Goal: Task Accomplishment & Management: Complete application form

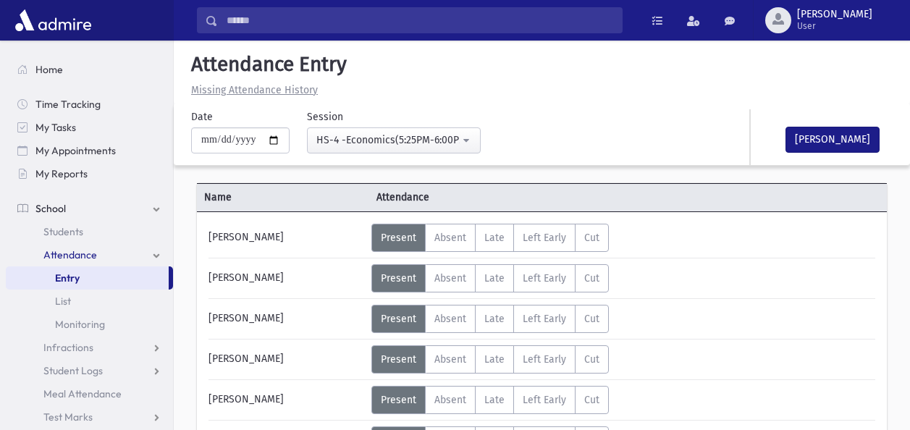
select select "****"
click at [313, 250] on div "[PERSON_NAME]" at bounding box center [286, 238] width 170 height 28
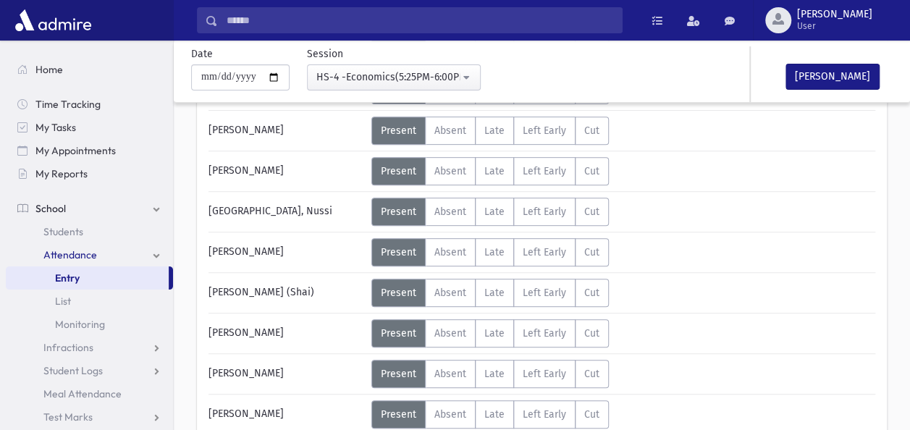
scroll to position [232, 0]
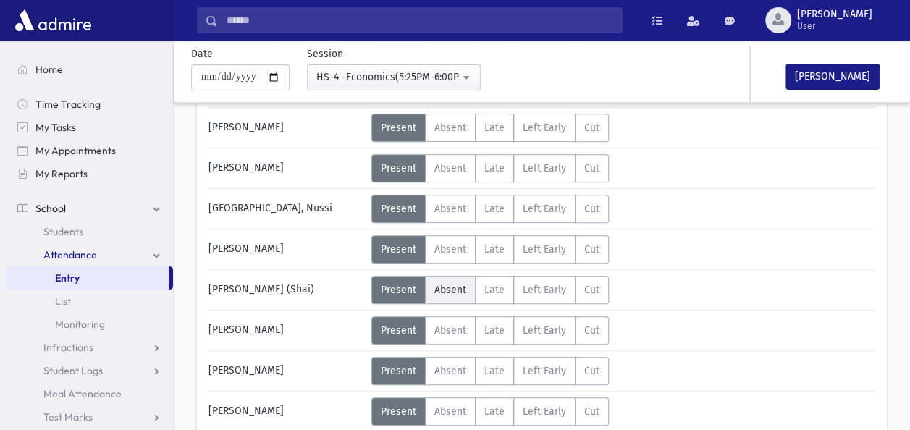
click at [443, 284] on span "Absent" at bounding box center [450, 290] width 32 height 12
click at [324, 285] on div "[PERSON_NAME] (Shai)" at bounding box center [286, 290] width 170 height 28
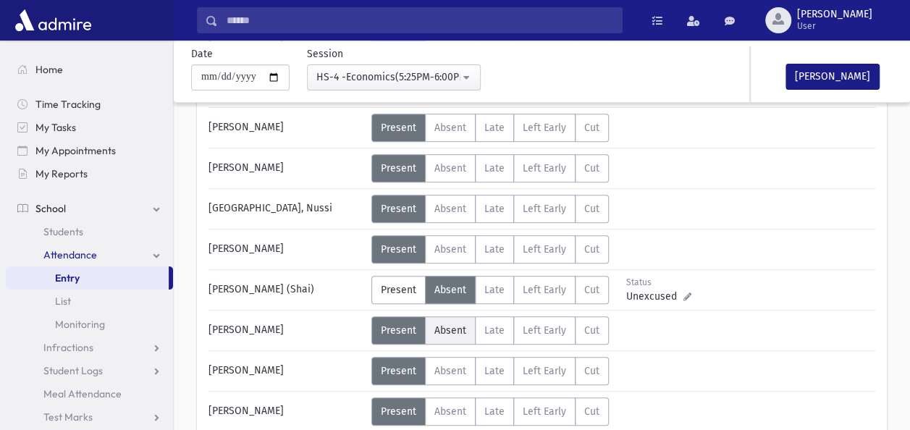
click at [449, 324] on span "Absent" at bounding box center [450, 330] width 32 height 12
click at [326, 322] on div "[PERSON_NAME]" at bounding box center [286, 330] width 170 height 28
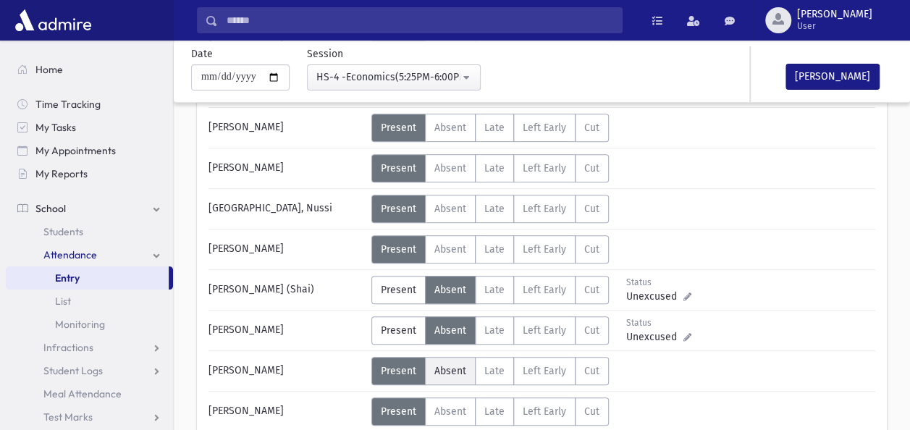
click at [450, 368] on span "Absent" at bounding box center [450, 371] width 32 height 12
click at [315, 360] on div "[PERSON_NAME]" at bounding box center [286, 371] width 170 height 28
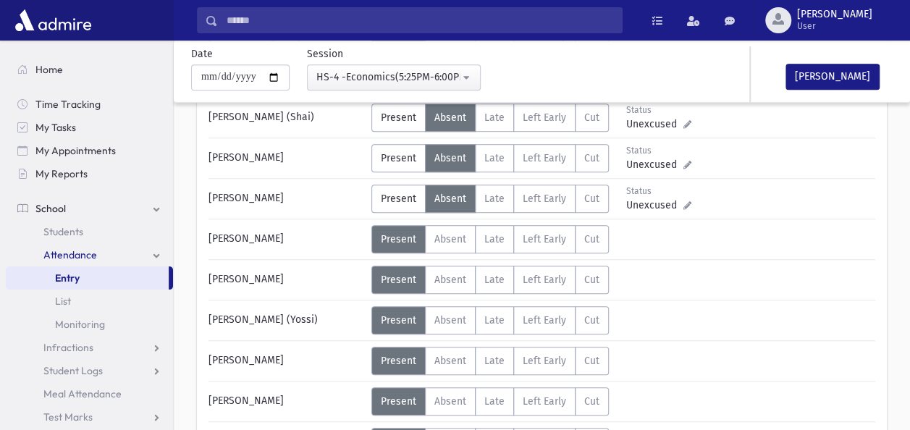
scroll to position [405, 0]
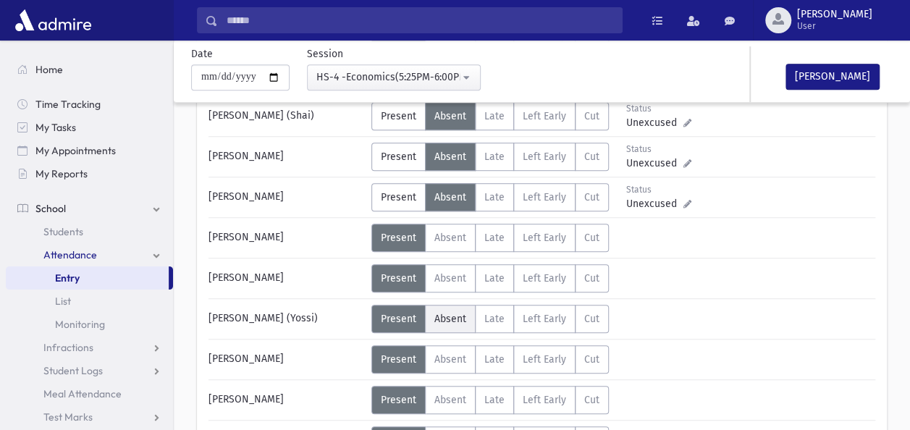
click at [448, 318] on span "Absent" at bounding box center [450, 319] width 32 height 12
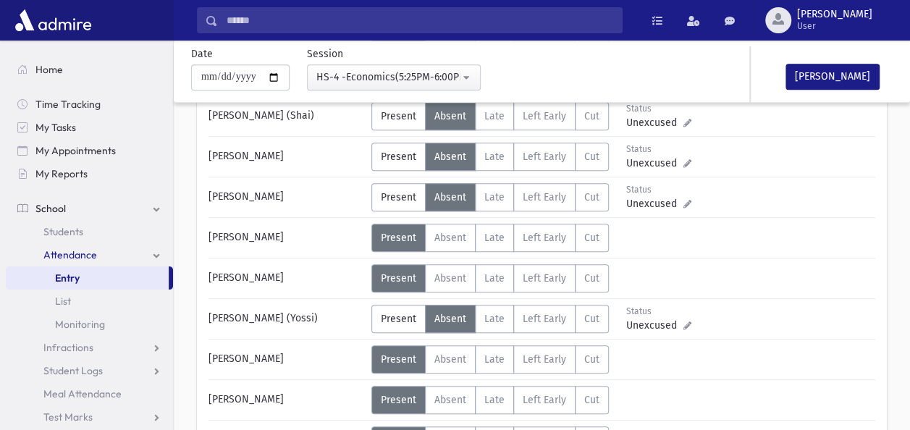
click at [323, 360] on div "[PERSON_NAME]" at bounding box center [286, 359] width 170 height 28
click at [441, 353] on span "Absent" at bounding box center [450, 359] width 32 height 12
click at [314, 393] on div "[PERSON_NAME]" at bounding box center [286, 400] width 170 height 28
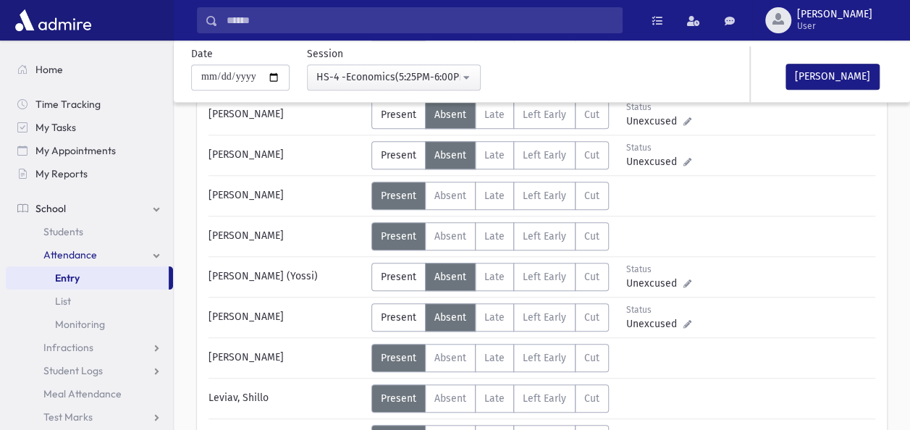
scroll to position [434, 0]
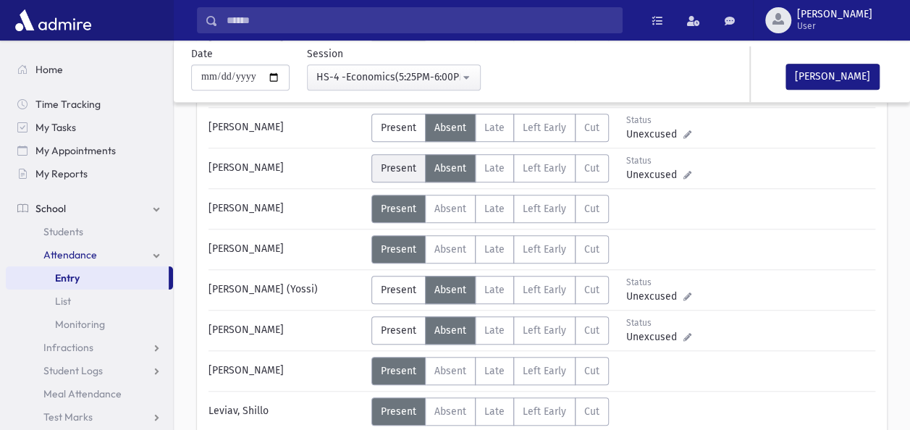
click at [405, 166] on span "Present" at bounding box center [398, 168] width 35 height 12
click at [295, 211] on div "[PERSON_NAME]" at bounding box center [286, 209] width 170 height 28
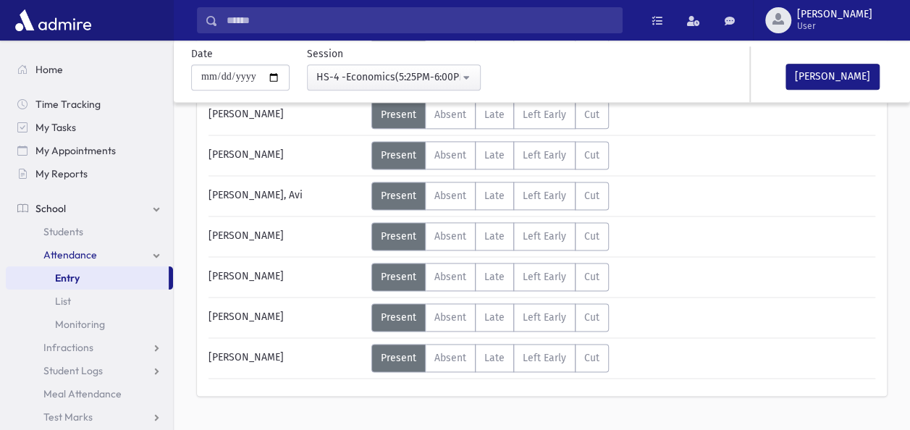
scroll to position [897, 0]
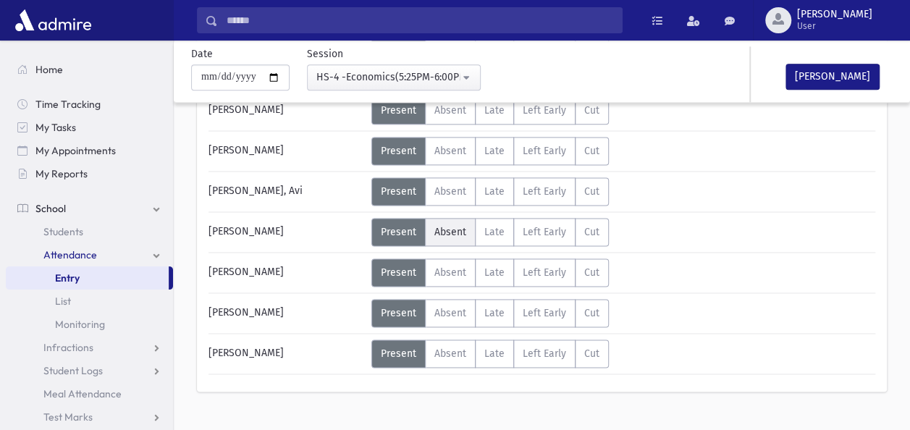
click at [453, 218] on label "Absent A" at bounding box center [450, 232] width 51 height 28
click at [331, 265] on div "[PERSON_NAME]" at bounding box center [286, 272] width 170 height 28
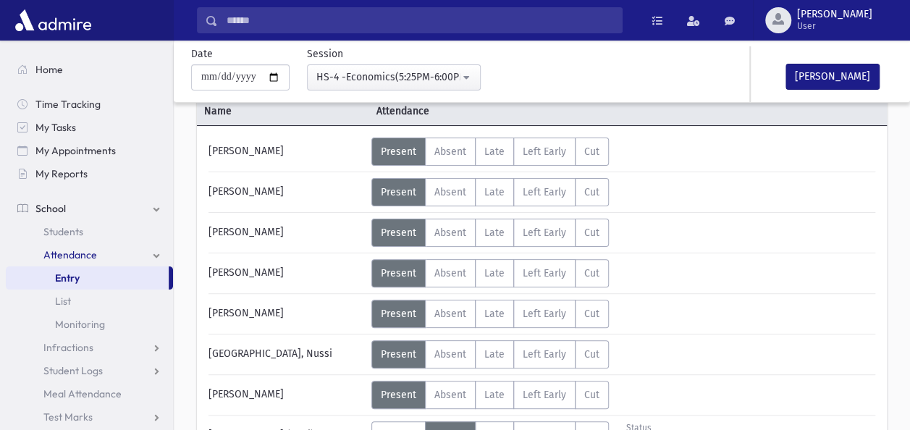
scroll to position [58, 0]
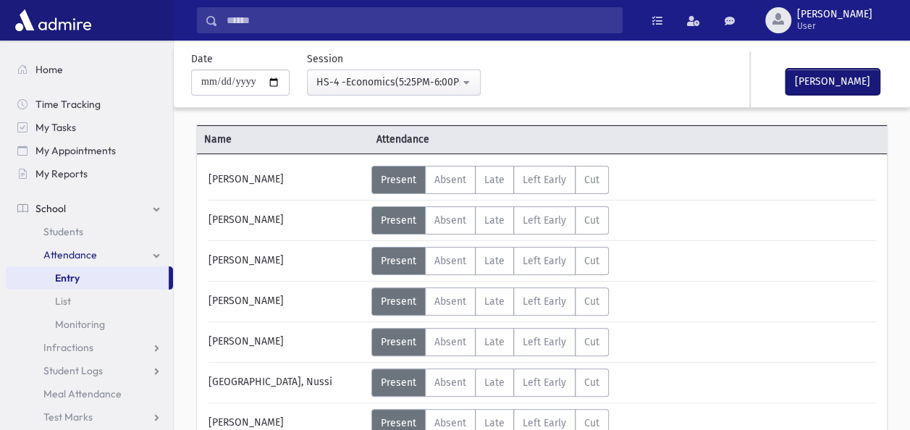
click at [820, 77] on button "[PERSON_NAME]" at bounding box center [832, 82] width 94 height 26
